Goal: Information Seeking & Learning: Learn about a topic

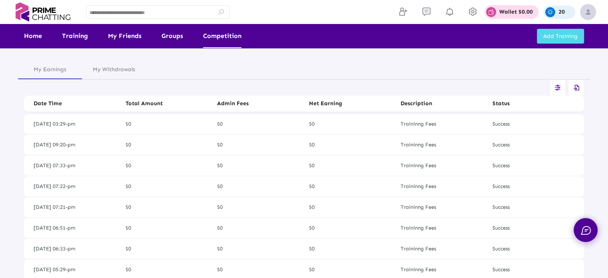
click at [216, 38] on link "Competition" at bounding box center [222, 36] width 38 height 24
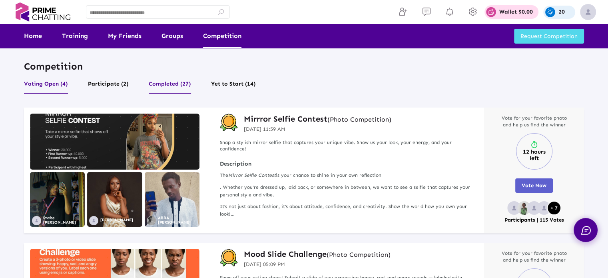
click at [175, 80] on button "Completed (27)" at bounding box center [170, 85] width 42 height 15
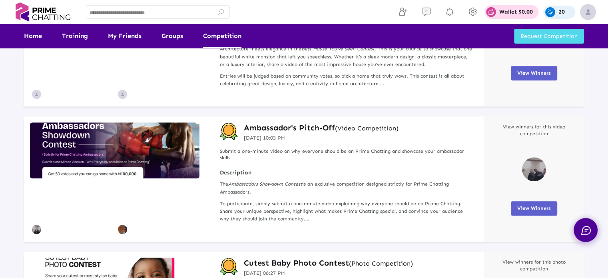
scroll to position [719, 0]
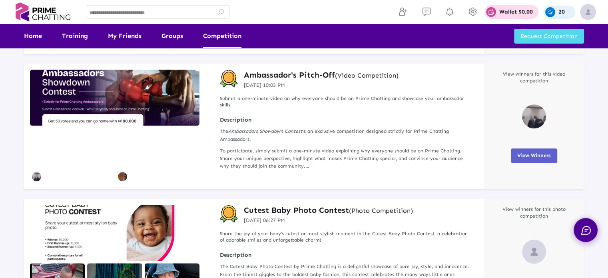
click at [315, 75] on h3 "Ambassador's Pitch-Off (Video Competition)" at bounding box center [321, 75] width 155 height 10
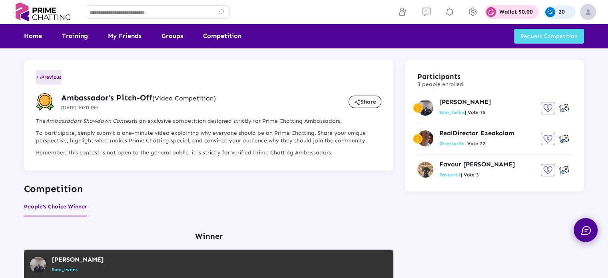
click at [49, 80] on span "Previous" at bounding box center [48, 77] width 25 height 6
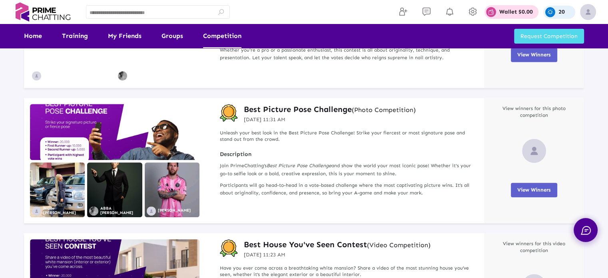
scroll to position [440, 0]
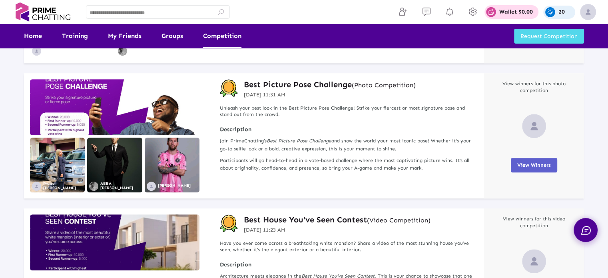
click at [310, 83] on h3 "Best Picture Pose Challenge (Photo Competition)" at bounding box center [330, 84] width 172 height 10
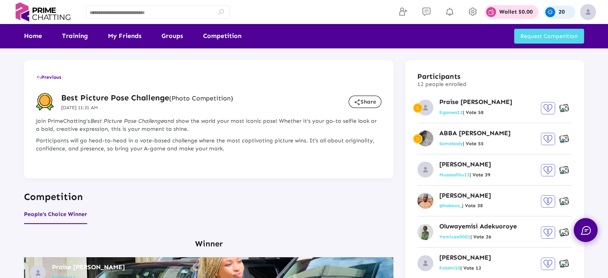
click at [48, 78] on span "Previous" at bounding box center [48, 77] width 25 height 6
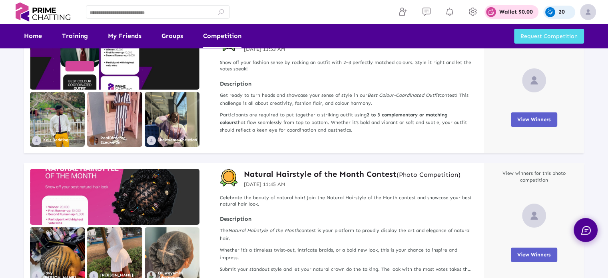
scroll to position [200, 0]
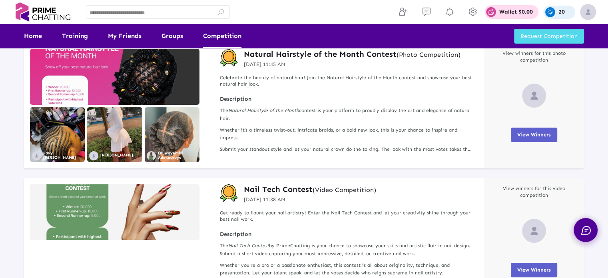
click at [356, 61] on p "[DATE] 11:45 AM" at bounding box center [352, 64] width 217 height 8
click at [328, 195] on div "Nail Tech Contest (Video Competition) [DATE] 11:38 AM" at bounding box center [310, 194] width 132 height 20
click at [330, 187] on small "(Video Competition)" at bounding box center [344, 190] width 64 height 8
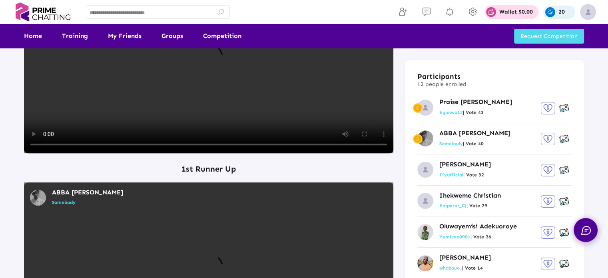
scroll to position [280, 0]
